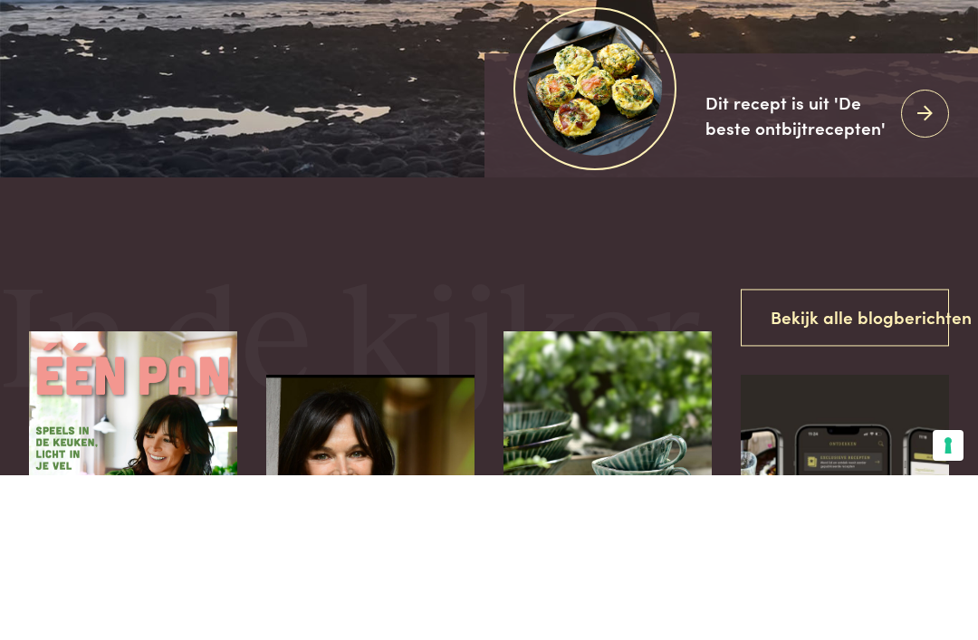
click at [883, 186] on div "De wereld van Pascale Naessens" at bounding box center [489, 77] width 920 height 531
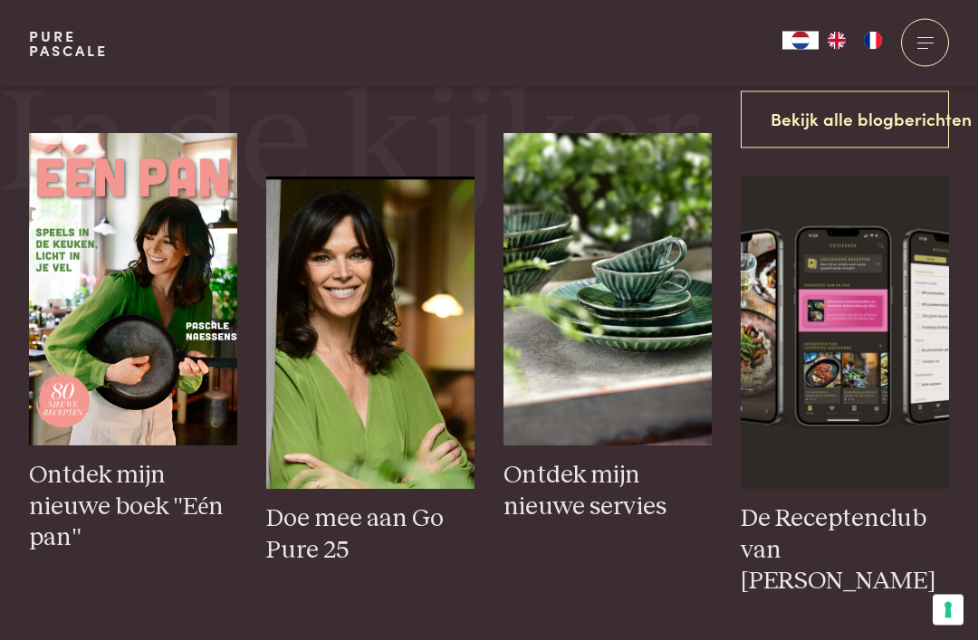
scroll to position [653, 0]
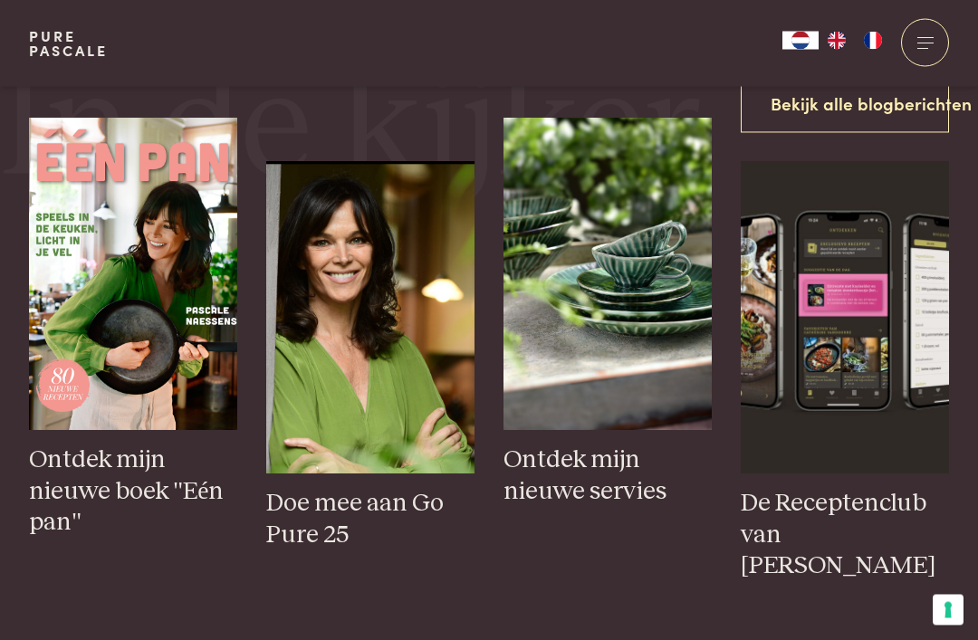
click at [928, 37] on span at bounding box center [926, 37] width 16 height 1
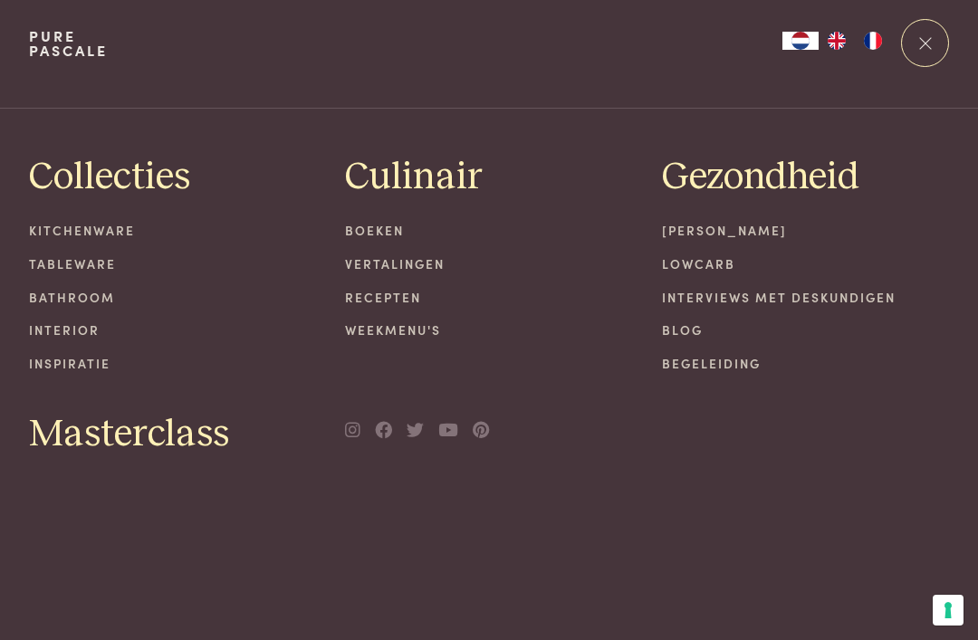
click at [402, 303] on link "Recepten" at bounding box center [489, 297] width 288 height 19
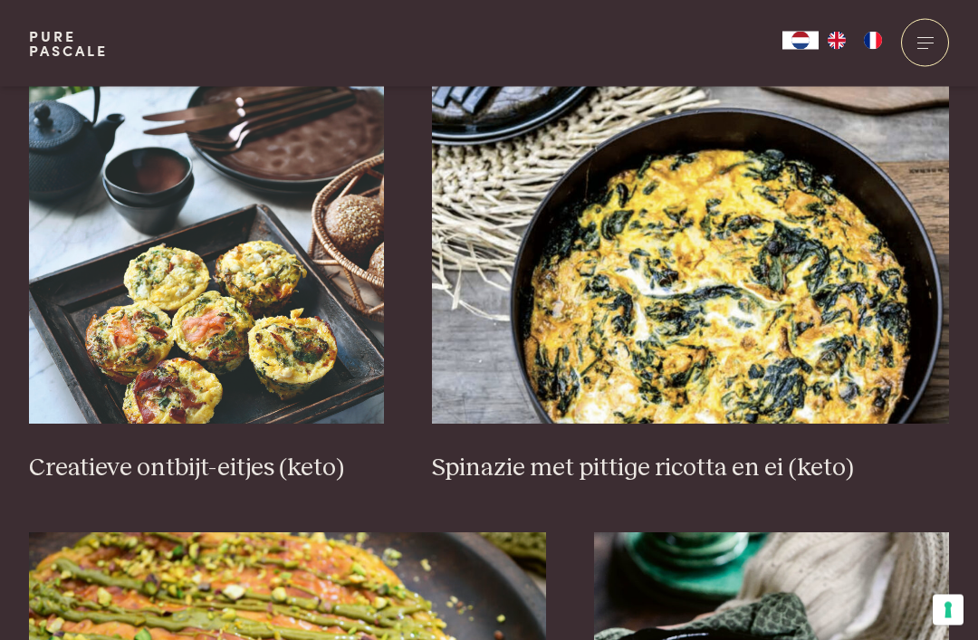
scroll to position [1203, 0]
click at [810, 465] on h3 "Spinazie met pittige ricotta en ei (keto)" at bounding box center [690, 469] width 517 height 32
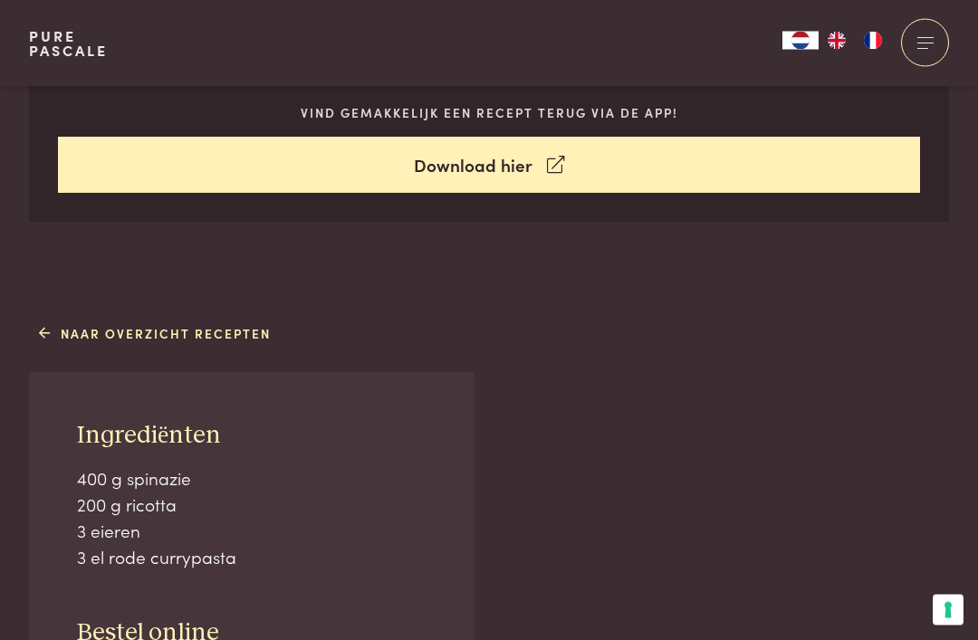
scroll to position [895, 0]
click at [530, 169] on link "Download hier" at bounding box center [489, 165] width 863 height 57
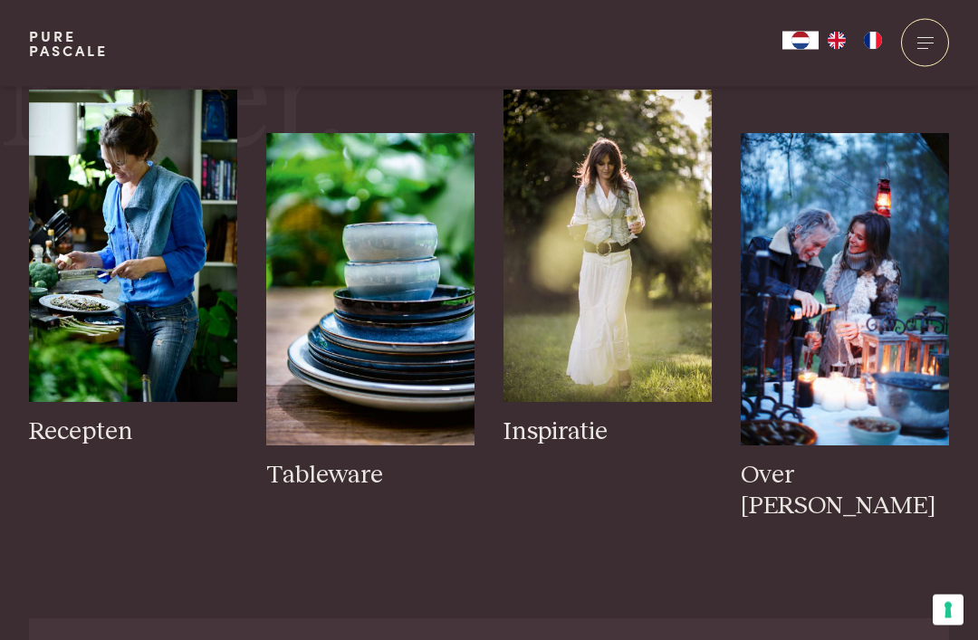
scroll to position [2062, 0]
click at [339, 463] on h3 "Tableware" at bounding box center [370, 476] width 208 height 32
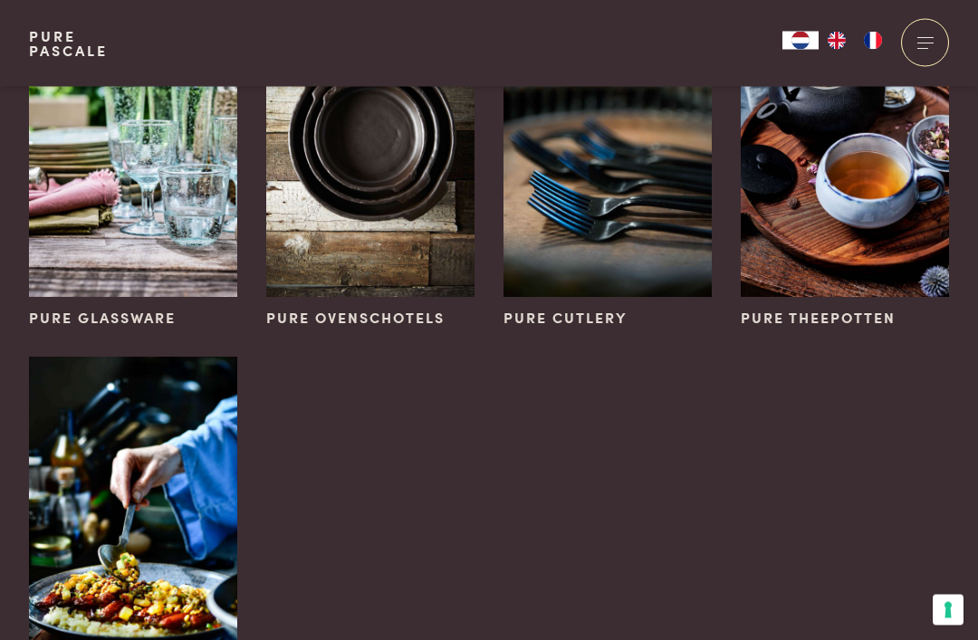
scroll to position [644, 0]
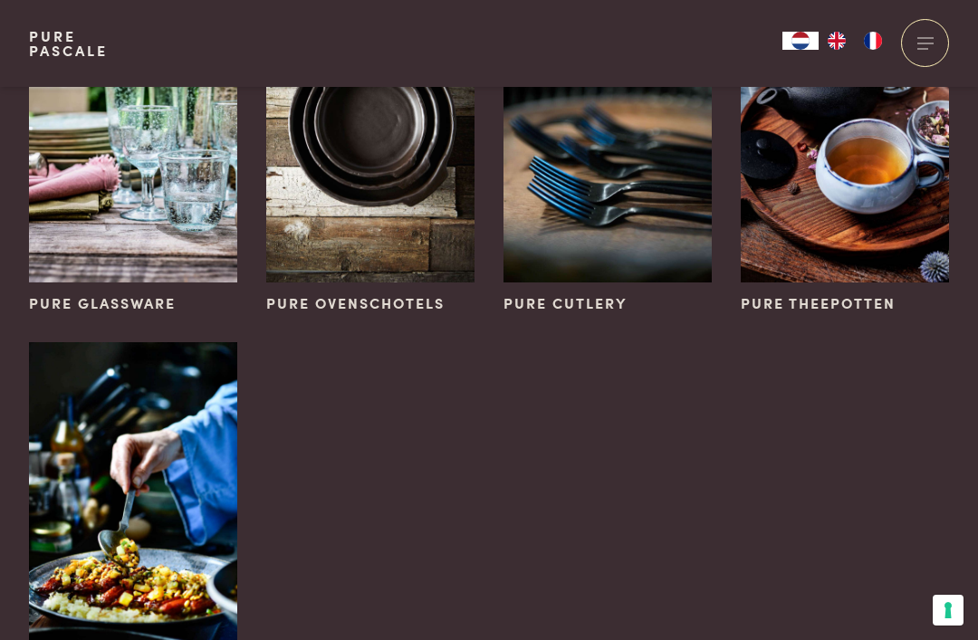
click at [408, 298] on span "Pure ovenschotels" at bounding box center [355, 304] width 178 height 22
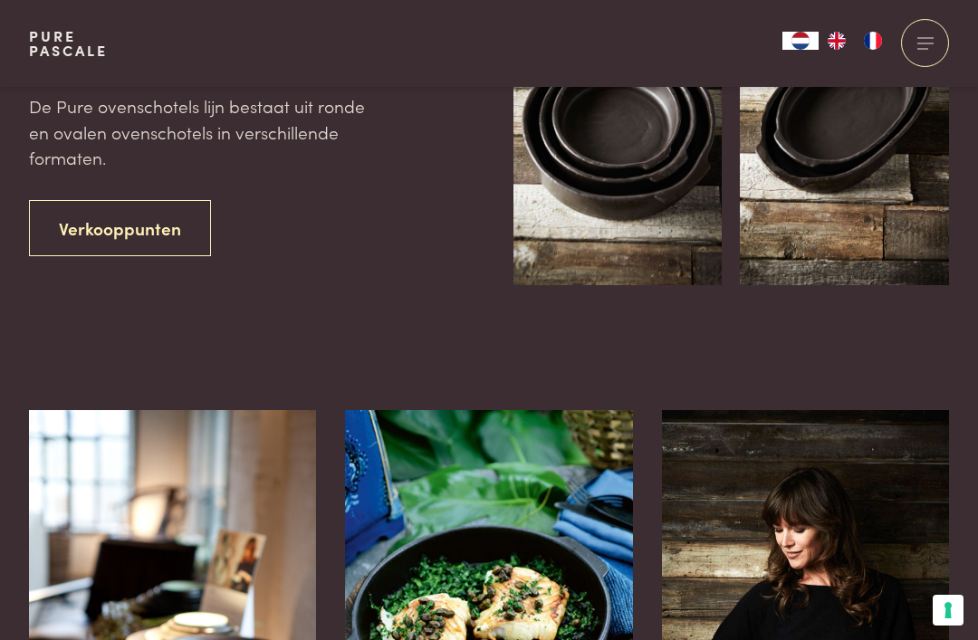
scroll to position [303, 0]
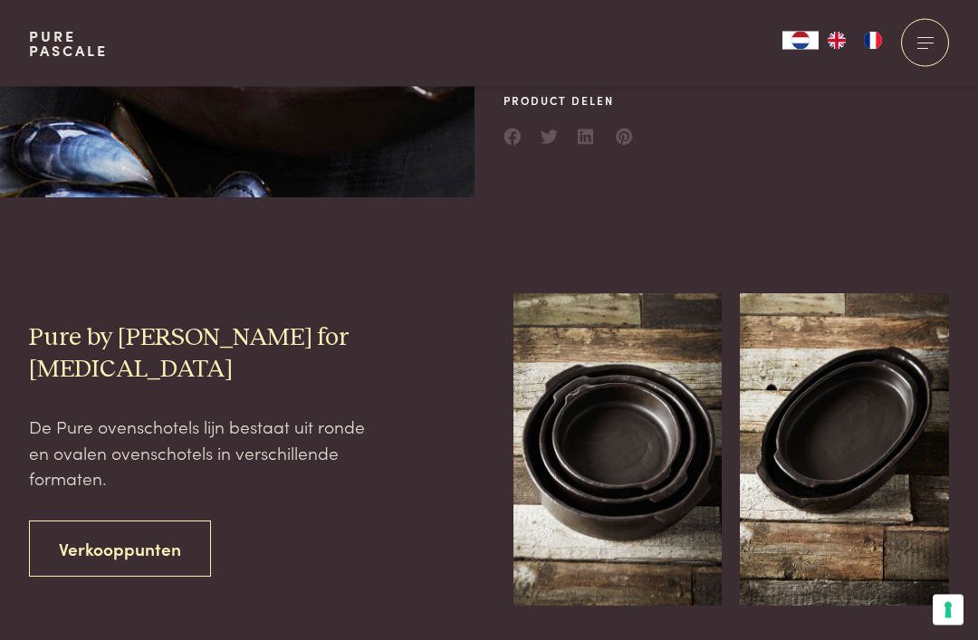
click at [936, 38] on div at bounding box center [925, 43] width 48 height 48
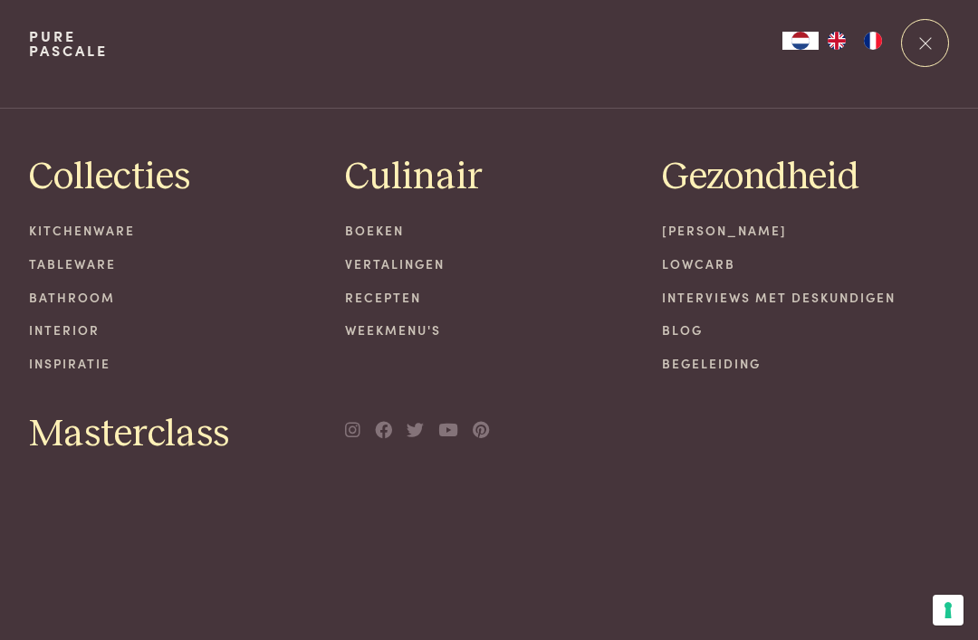
click at [198, 438] on span "Masterclass" at bounding box center [129, 435] width 200 height 48
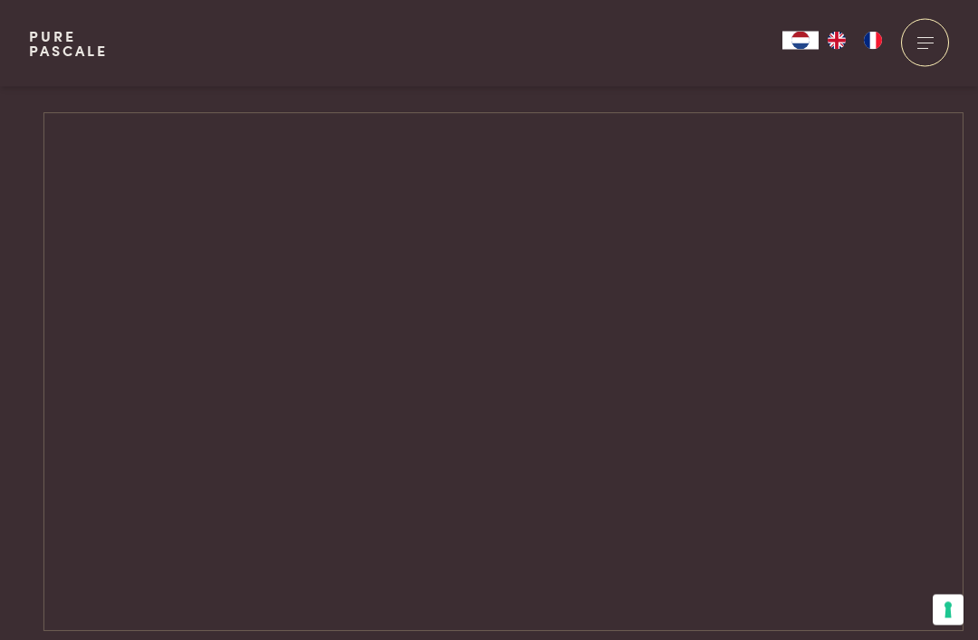
scroll to position [2164, 0]
